Goal: Information Seeking & Learning: Learn about a topic

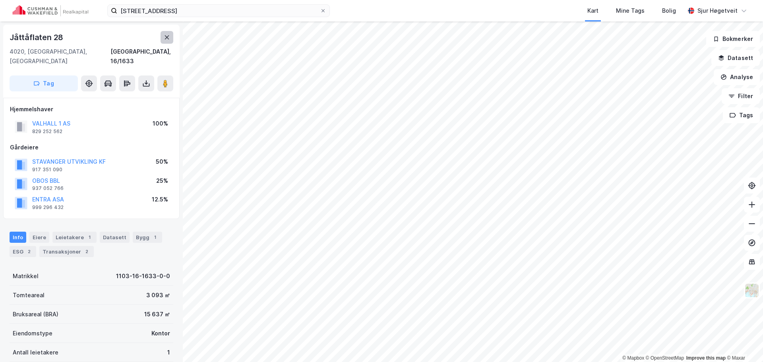
scroll to position [1, 0]
click at [165, 35] on icon at bounding box center [167, 36] width 6 height 6
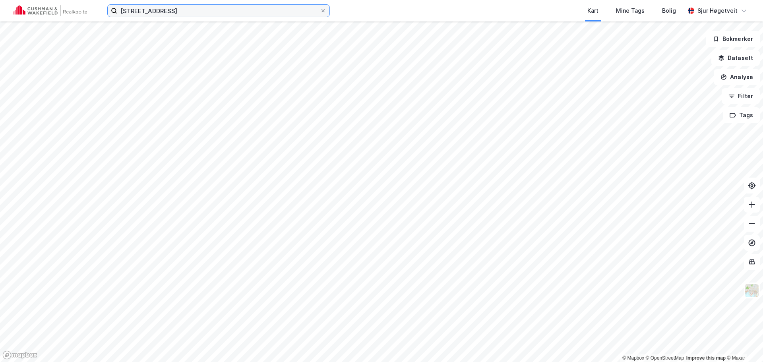
click at [162, 12] on input "[STREET_ADDRESS]" at bounding box center [218, 11] width 203 height 12
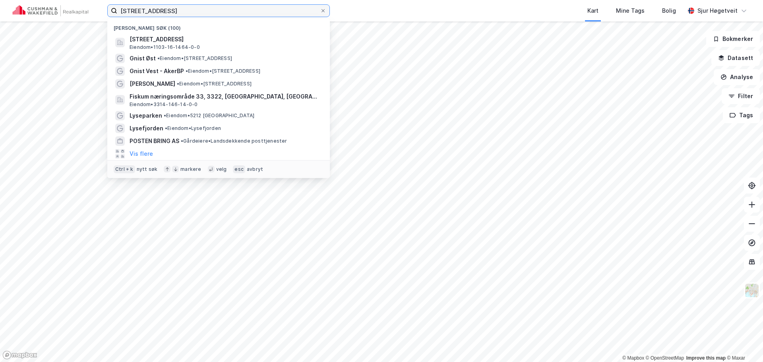
click at [162, 12] on input "[STREET_ADDRESS]" at bounding box center [218, 11] width 203 height 12
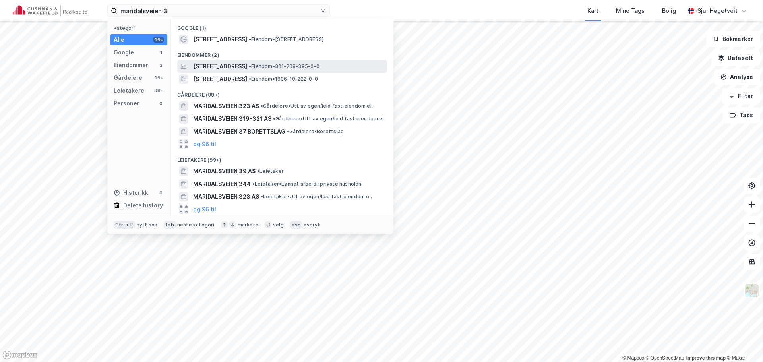
click at [247, 65] on span "[STREET_ADDRESS]" at bounding box center [220, 67] width 54 height 10
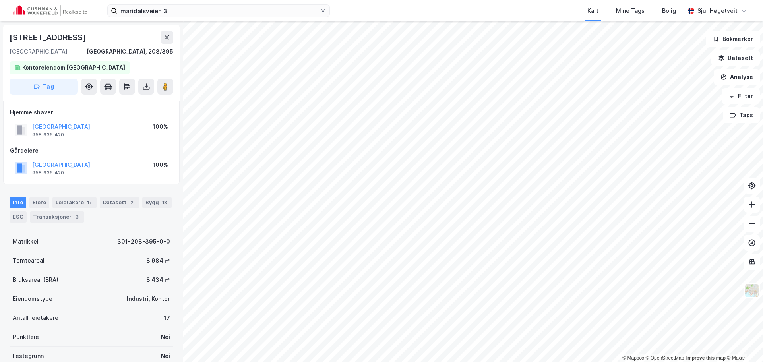
scroll to position [1, 0]
click at [71, 202] on div "Leietakere 17" at bounding box center [74, 201] width 44 height 11
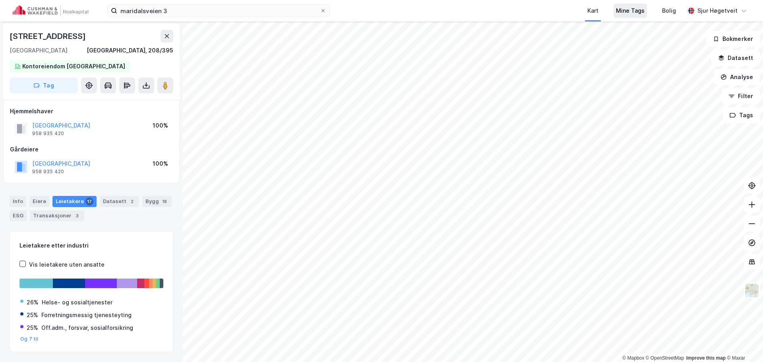
click at [637, 7] on div "Mine Tags" at bounding box center [630, 11] width 29 height 10
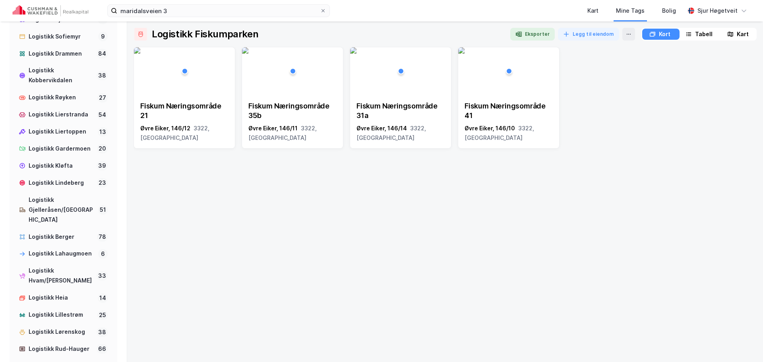
scroll to position [745, 0]
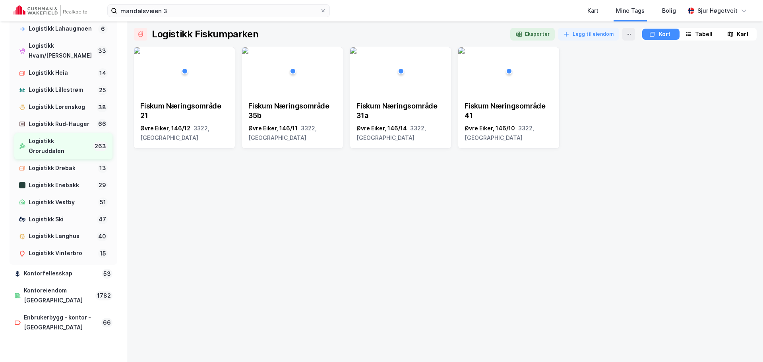
click at [70, 156] on div "Logistikk Groruddalen" at bounding box center [59, 146] width 61 height 20
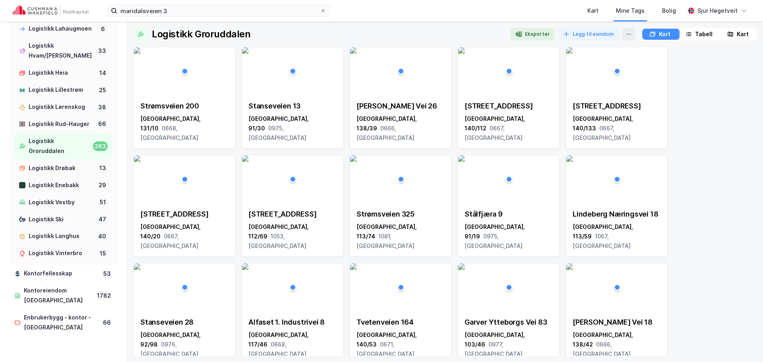
click at [536, 35] on button "Eksporter" at bounding box center [532, 34] width 45 height 13
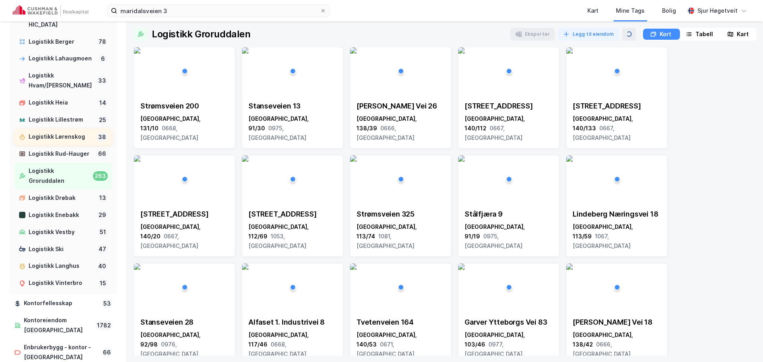
scroll to position [665, 0]
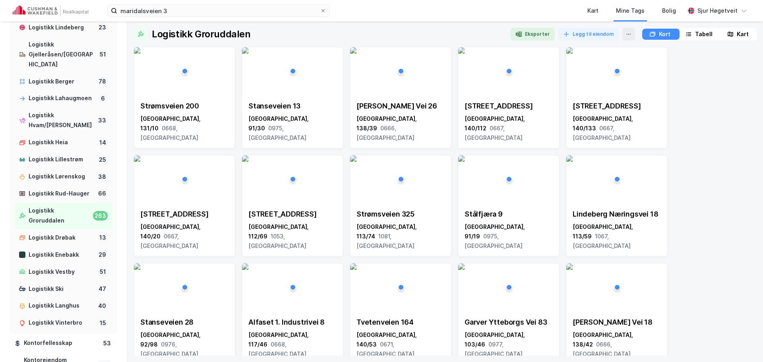
click at [73, 10] on img at bounding box center [51, 10] width 76 height 11
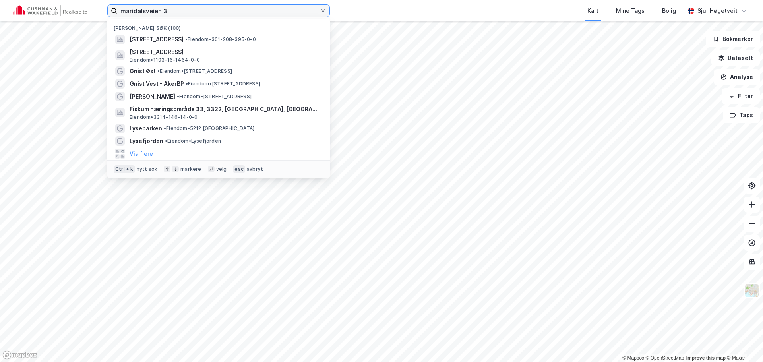
click at [167, 10] on input "maridalsveien 3" at bounding box center [218, 11] width 203 height 12
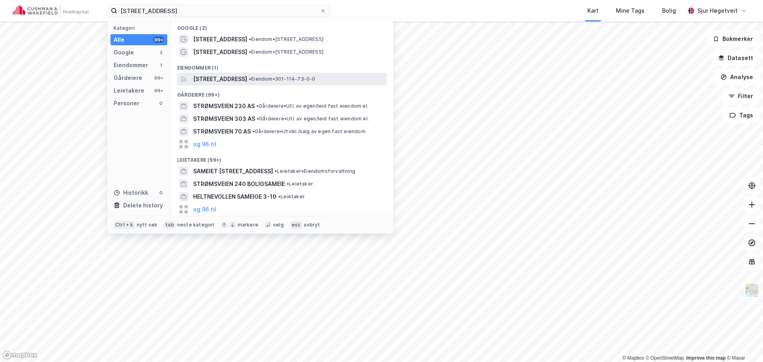
click at [297, 78] on span "• Eiendom • 301-114-73-0-0" at bounding box center [282, 79] width 67 height 6
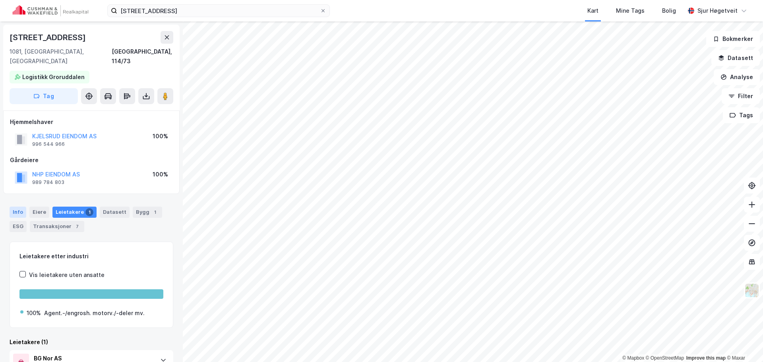
click at [23, 207] on div "Info" at bounding box center [18, 212] width 17 height 11
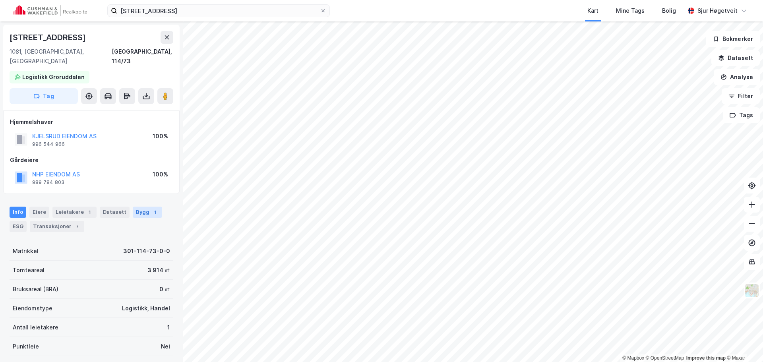
click at [142, 207] on div "Bygg 1" at bounding box center [147, 212] width 29 height 11
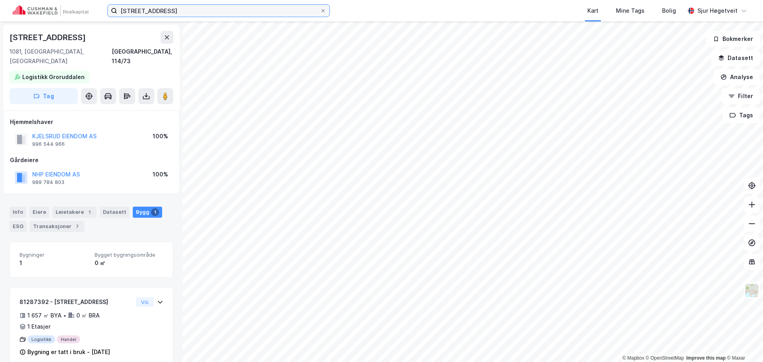
click at [279, 10] on input "[STREET_ADDRESS]" at bounding box center [218, 11] width 203 height 12
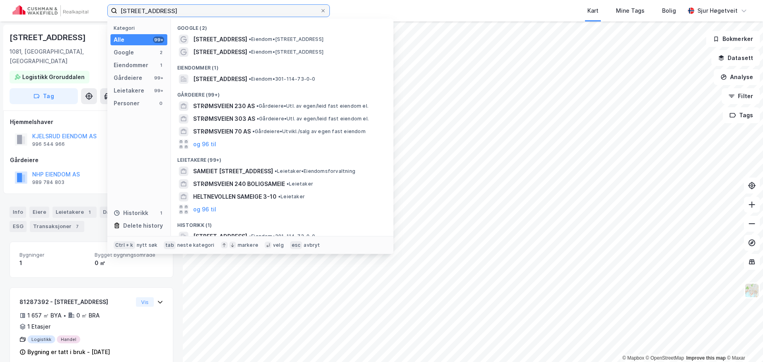
click at [279, 10] on input "[STREET_ADDRESS]" at bounding box center [218, 11] width 203 height 12
paste input "Verkseier [STREET_ADDRESS]"
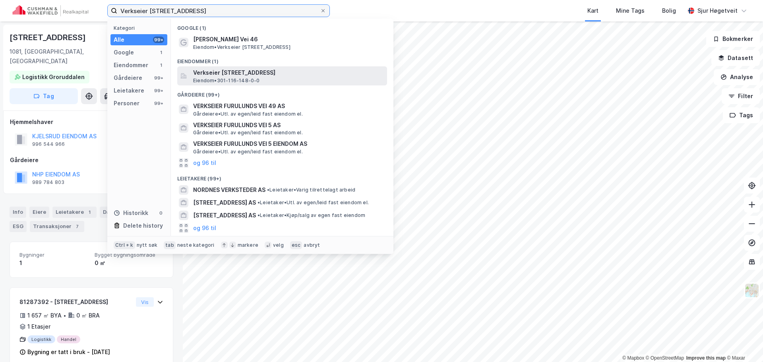
type input "Verkseier [STREET_ADDRESS]"
click at [318, 72] on span "Verkseier [STREET_ADDRESS]" at bounding box center [288, 73] width 191 height 10
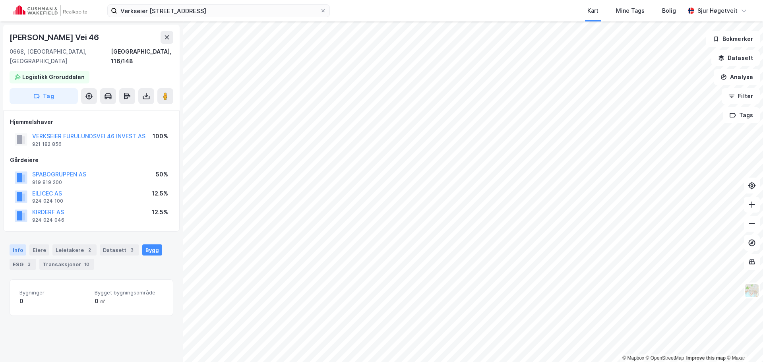
click at [12, 244] on div "Info" at bounding box center [18, 249] width 17 height 11
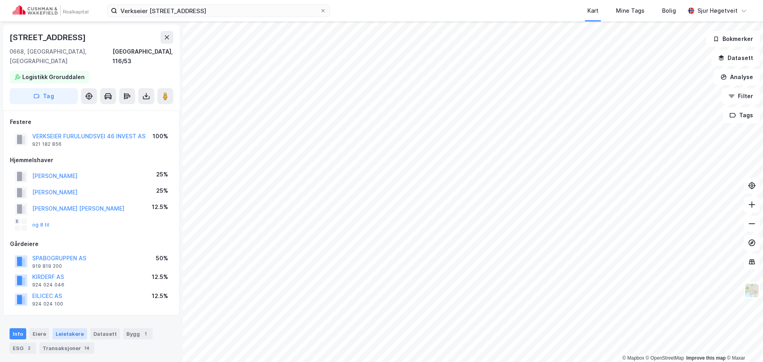
click at [74, 328] on div "Leietakere" at bounding box center [69, 333] width 35 height 11
click at [21, 328] on div "Info" at bounding box center [18, 333] width 17 height 11
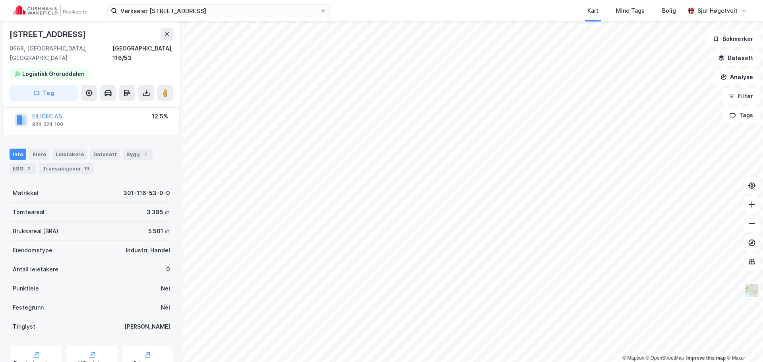
scroll to position [199, 0]
